Goal: Information Seeking & Learning: Learn about a topic

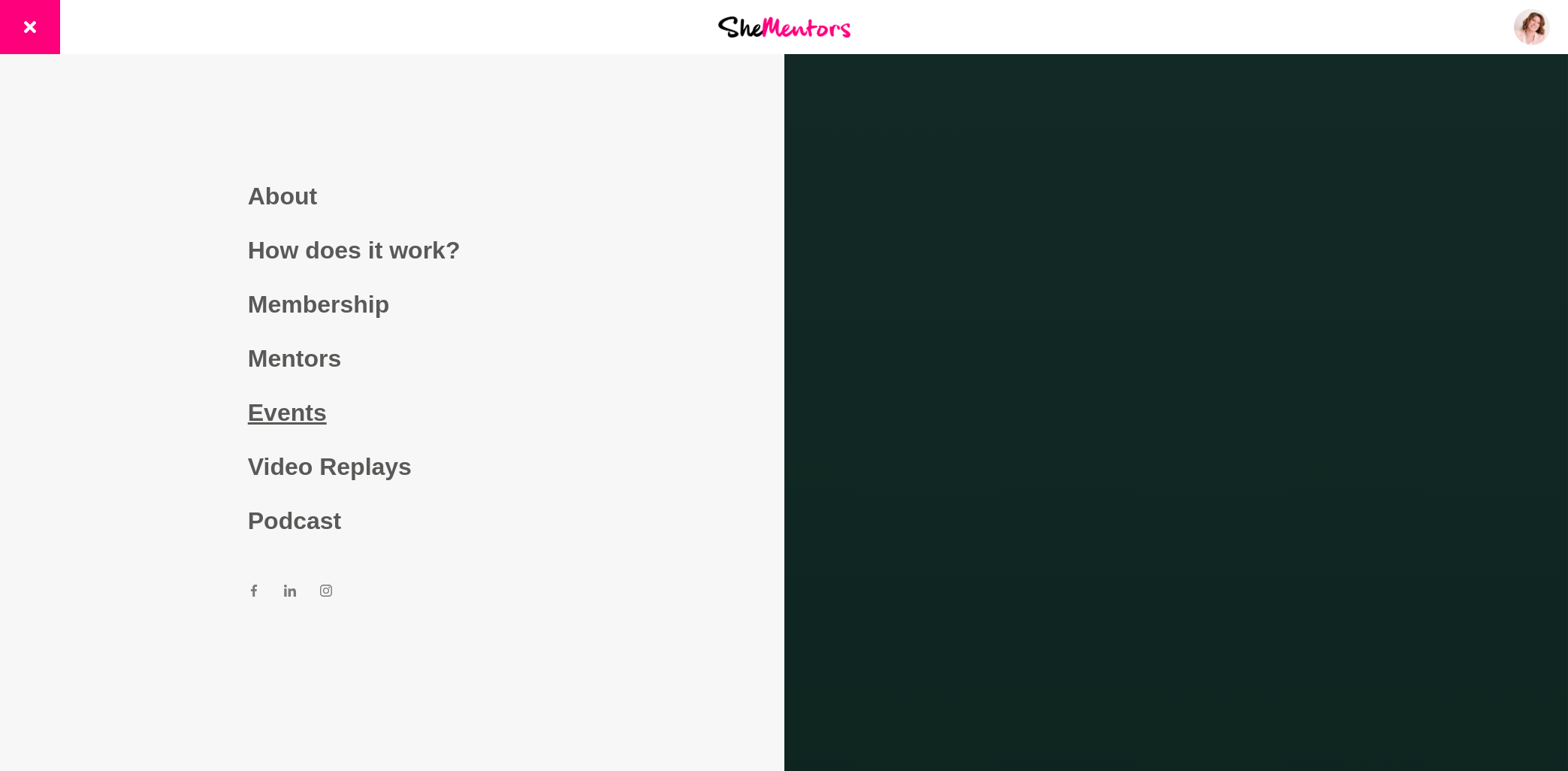
click at [308, 416] on link "Events" at bounding box center [391, 411] width 288 height 54
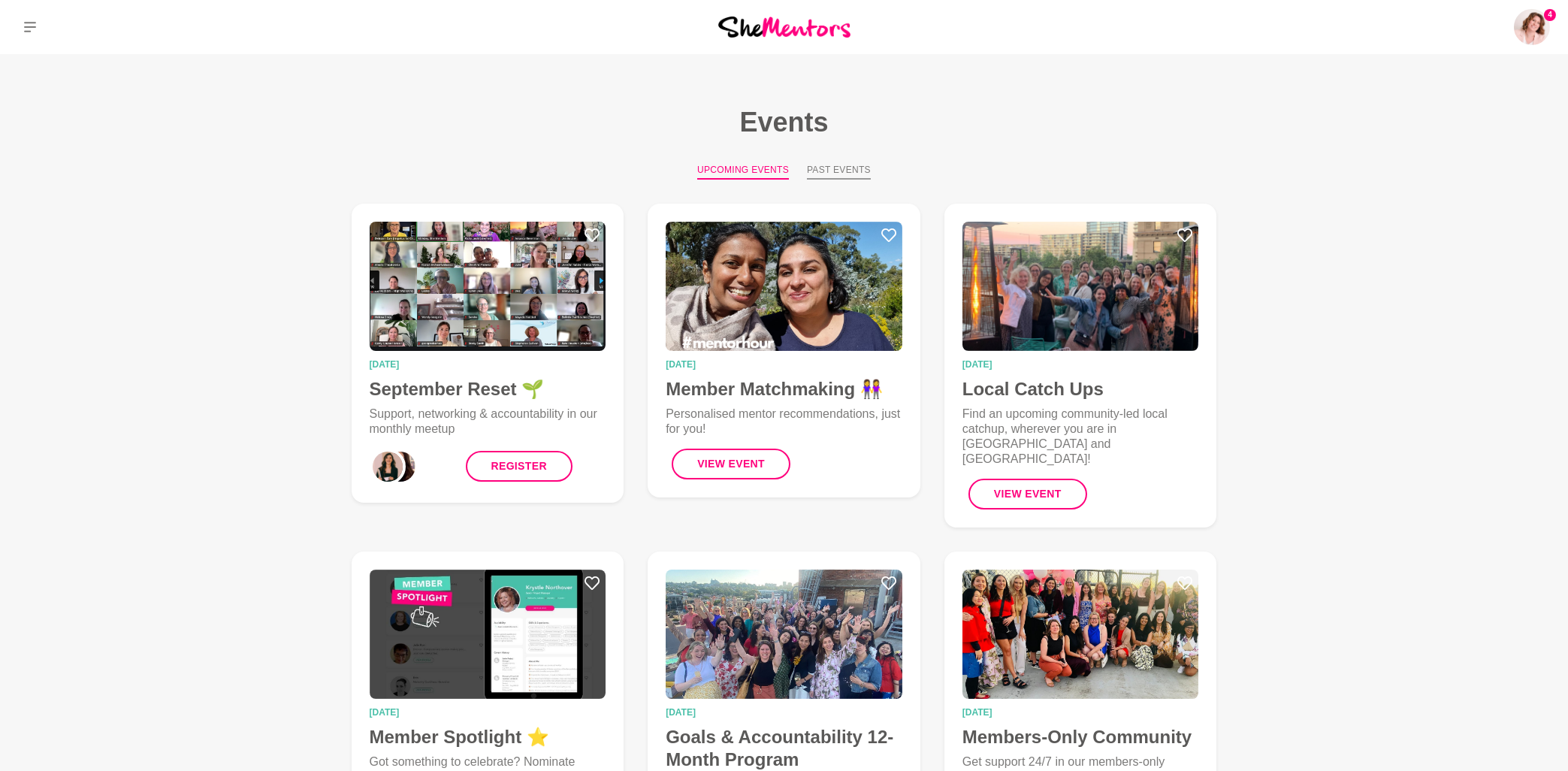
click at [845, 170] on button "Past Events" at bounding box center [839, 171] width 64 height 16
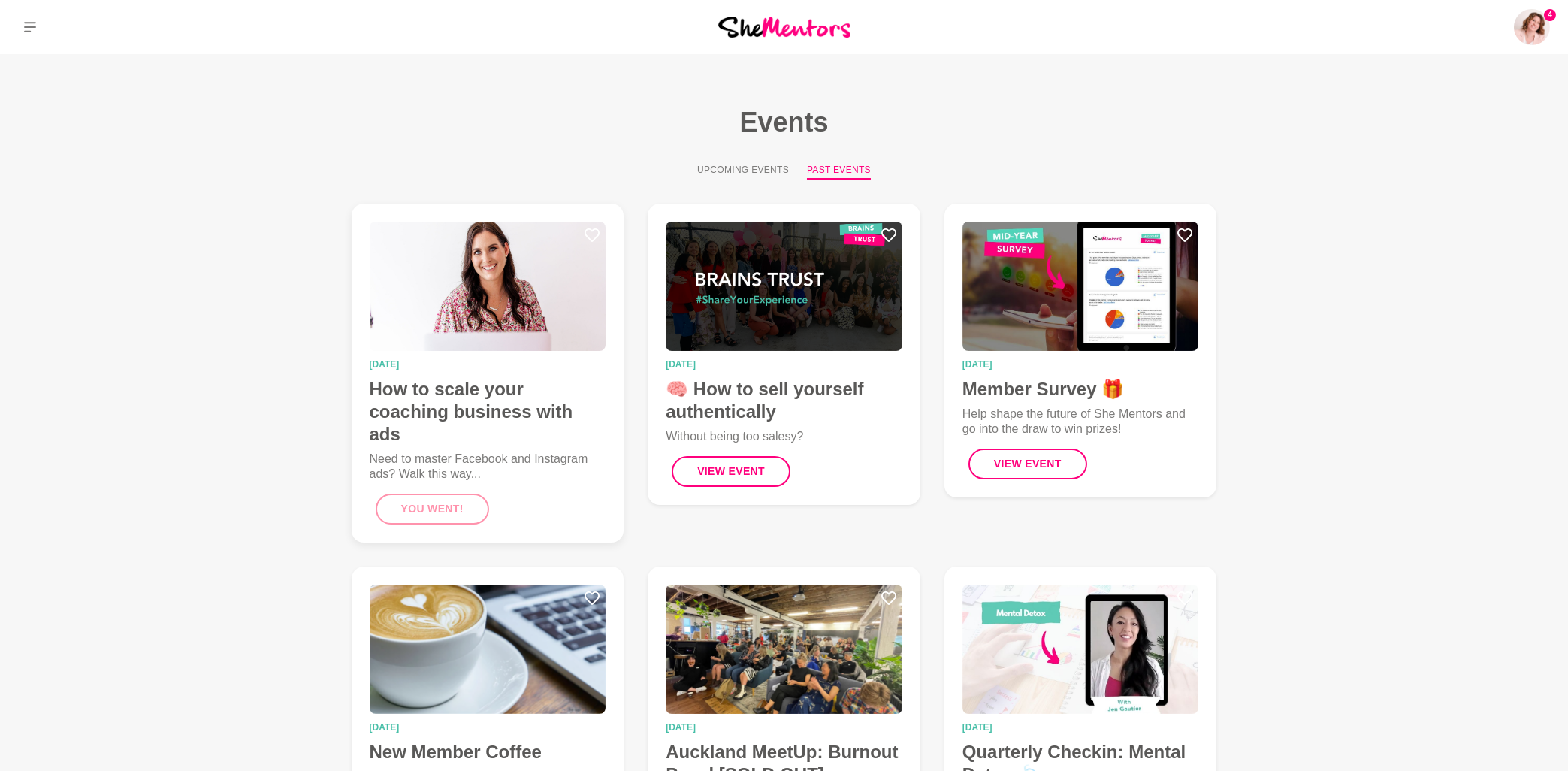
click at [480, 385] on h4 "How to scale your coaching business with ads" at bounding box center [488, 411] width 237 height 67
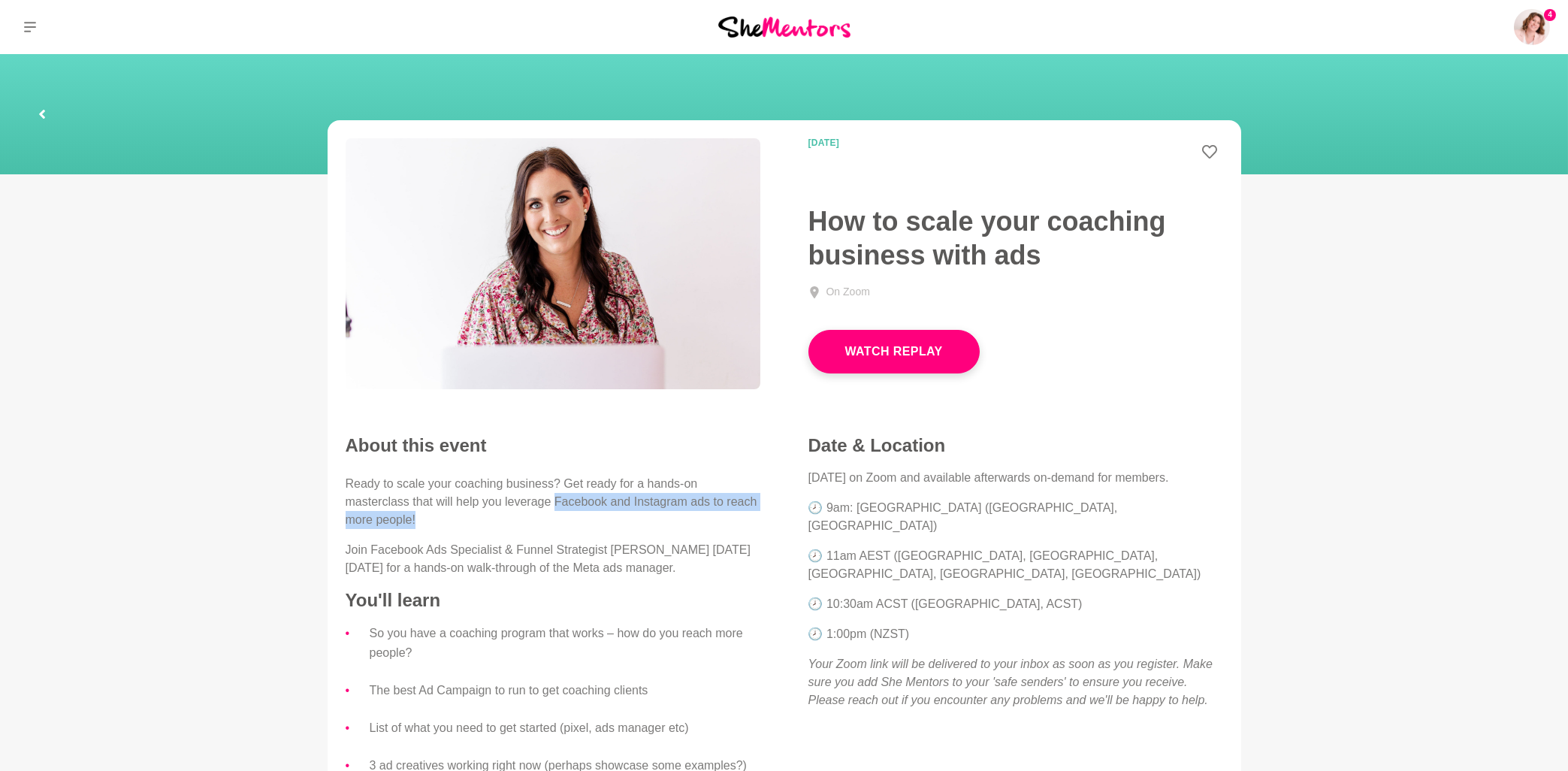
drag, startPoint x: 553, startPoint y: 502, endPoint x: 725, endPoint y: 519, distance: 172.8
click at [725, 519] on p "Ready to scale your coaching business? Get ready for a hands-on masterclass tha…" at bounding box center [553, 502] width 415 height 54
copy p "Facebook and Instagram ads to reach more people!"
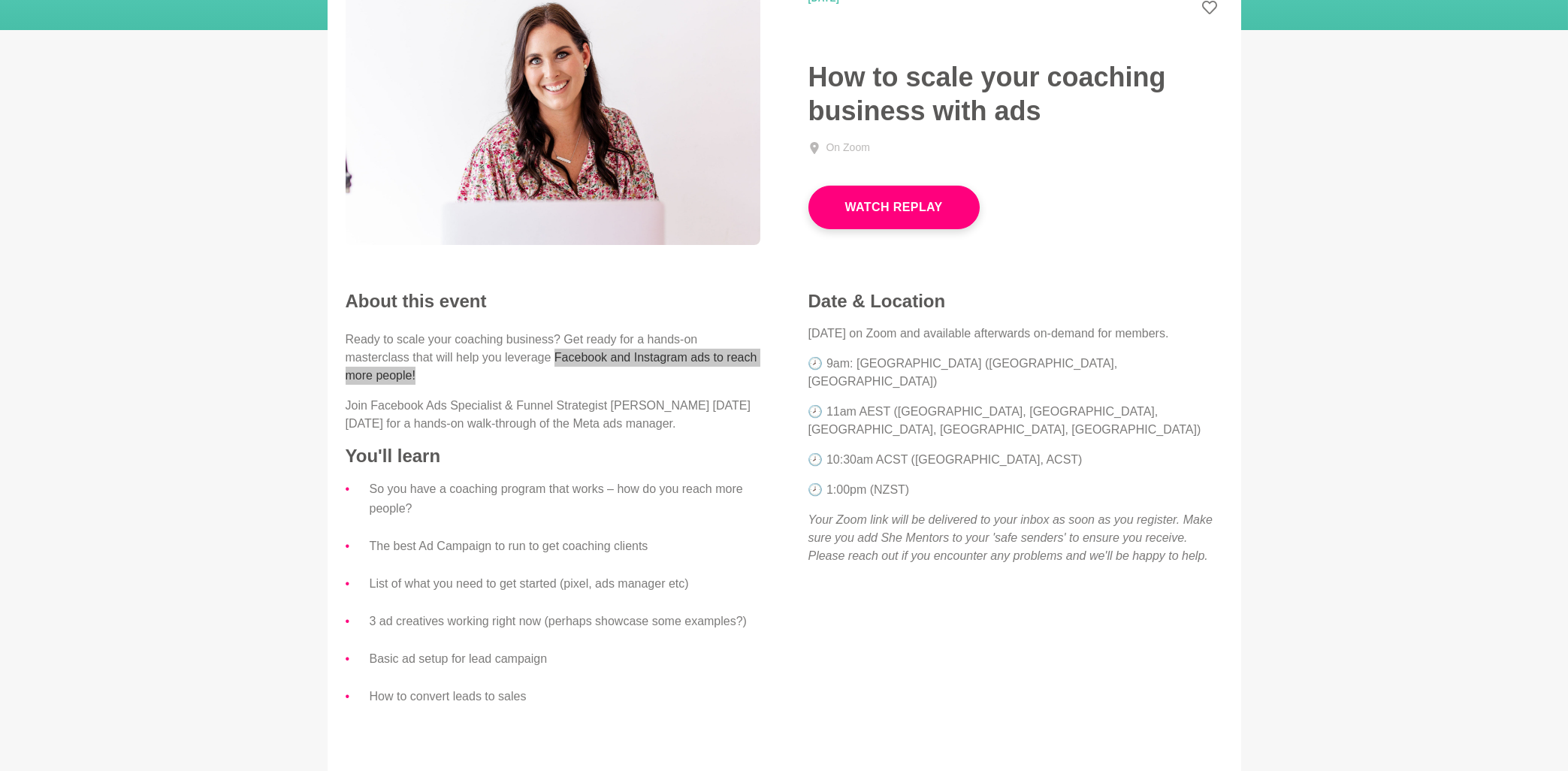
scroll to position [161, 0]
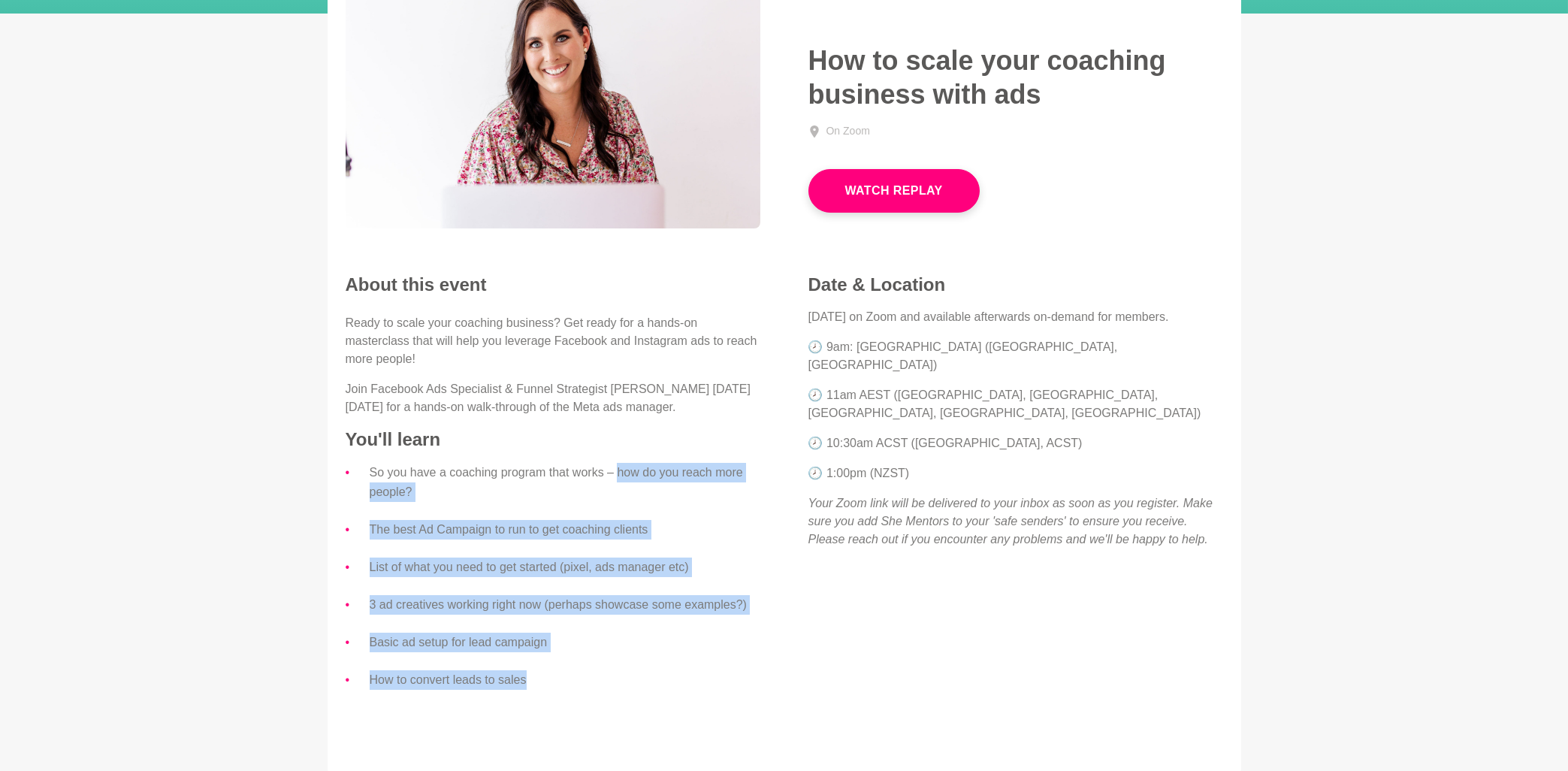
drag, startPoint x: 618, startPoint y: 472, endPoint x: 555, endPoint y: 684, distance: 221.2
click at [555, 684] on ul "So you have a coaching program that works – how do you reach more people? The b…" at bounding box center [553, 575] width 415 height 227
copy ul "how do you reach more people? The best Ad Campaign to run to get coaching clien…"
